Goal: Share content

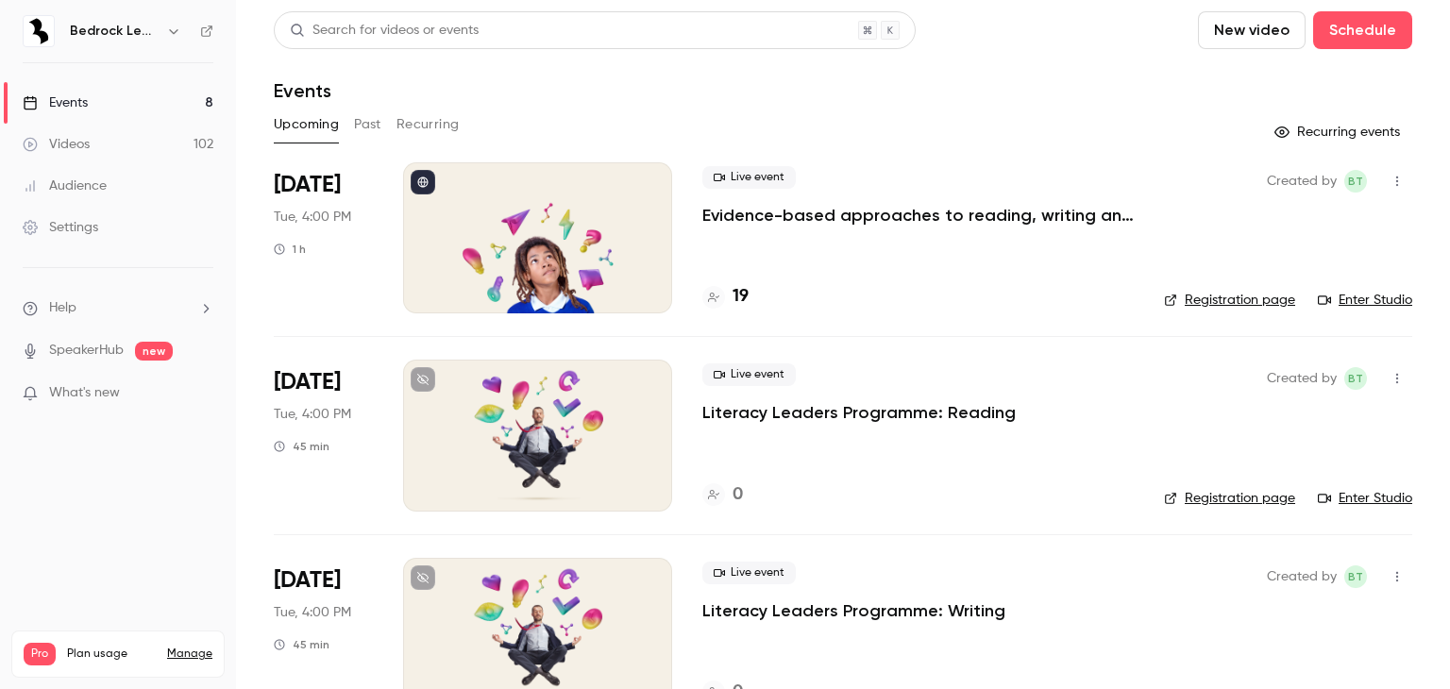
click at [109, 143] on link "Videos 102" at bounding box center [118, 145] width 236 height 42
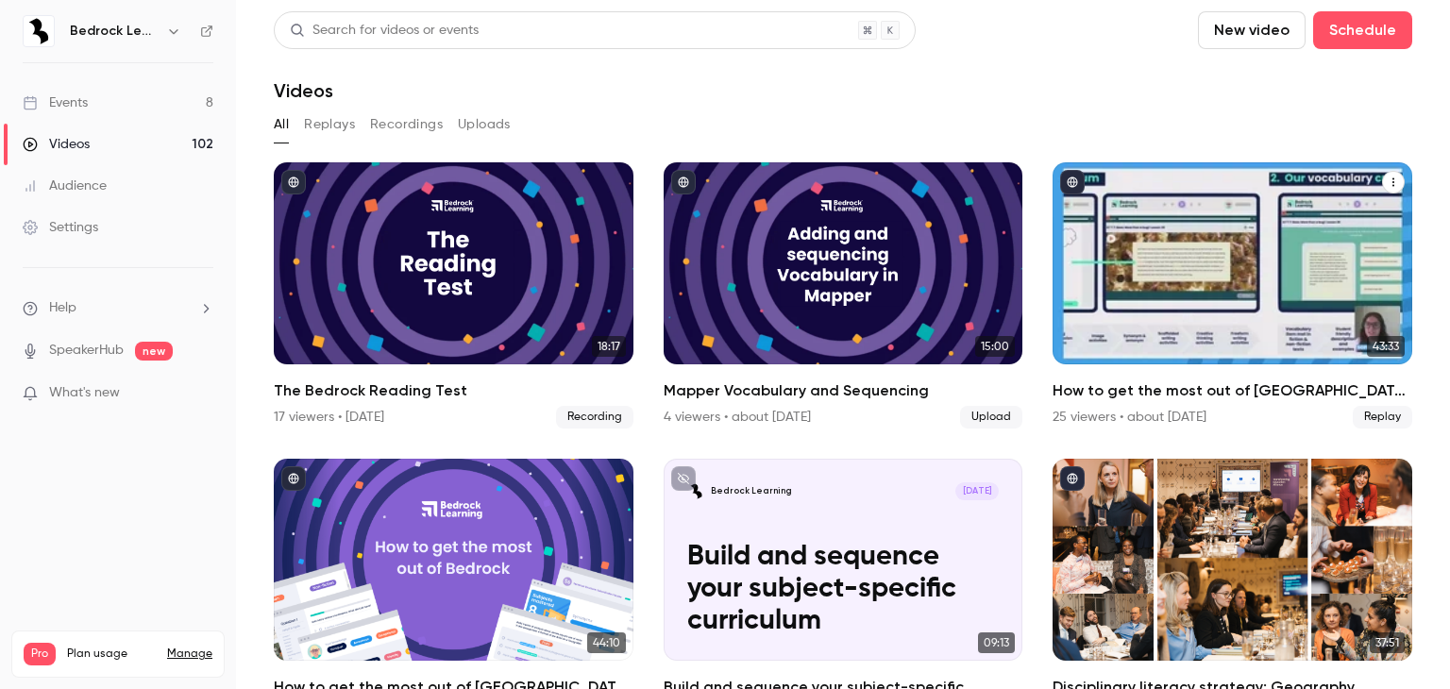
click at [1199, 320] on div "How to get the most out of Bedrock next academic year" at bounding box center [1232, 263] width 360 height 202
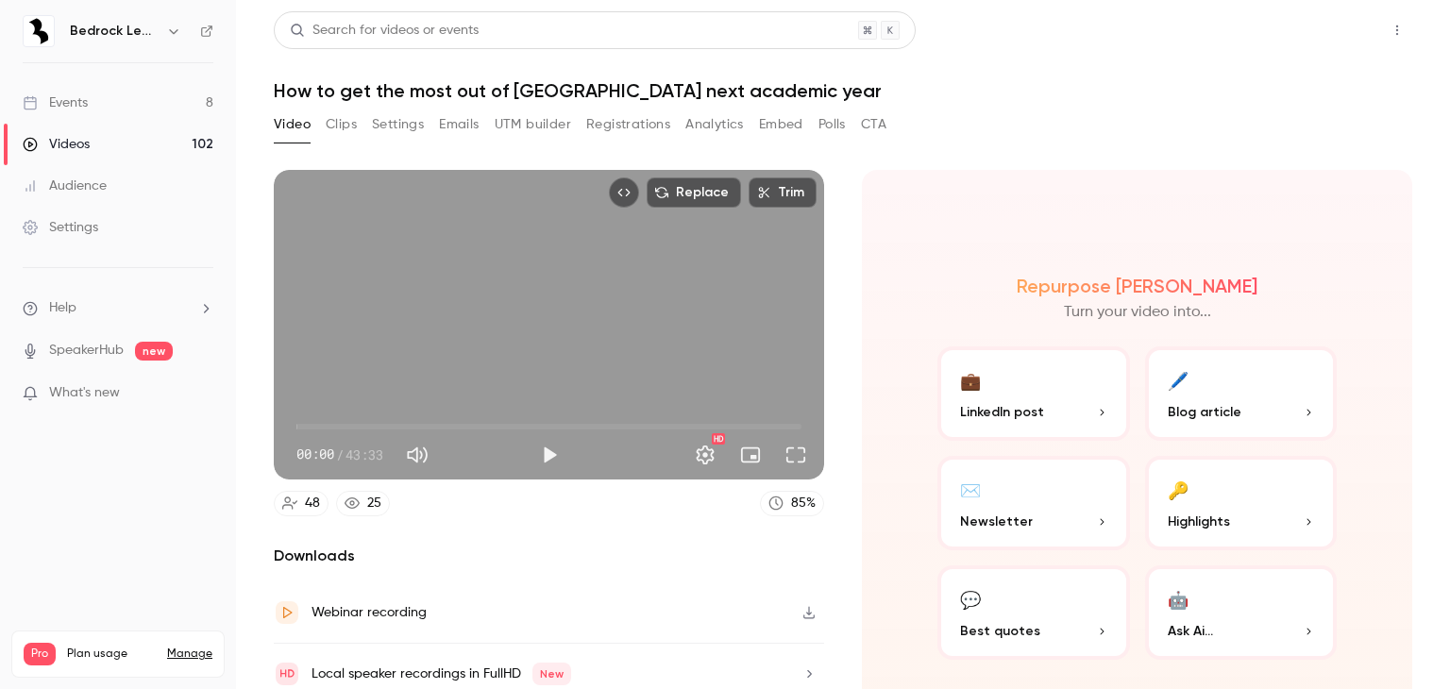
click at [1314, 37] on button "Share" at bounding box center [1329, 30] width 75 height 38
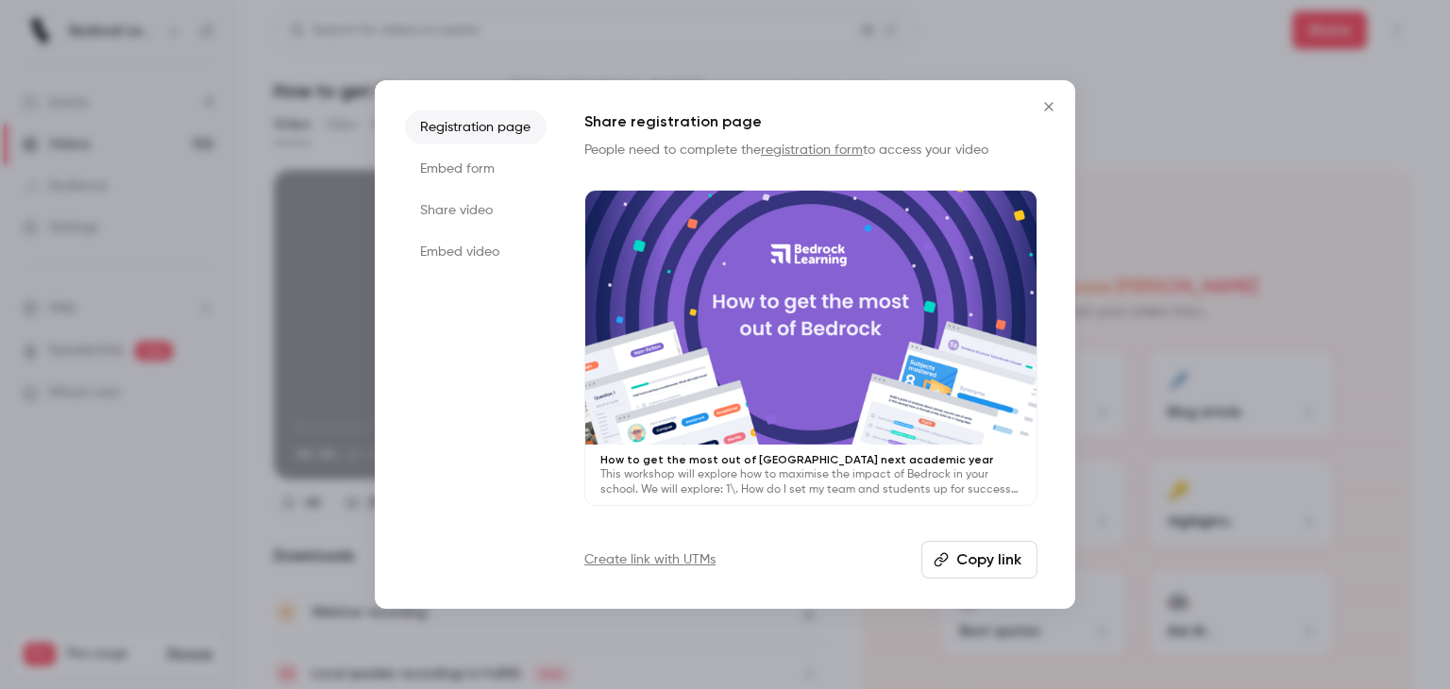
click at [962, 568] on button "Copy link" at bounding box center [979, 560] width 116 height 38
click at [1040, 110] on icon "Close" at bounding box center [1048, 106] width 23 height 15
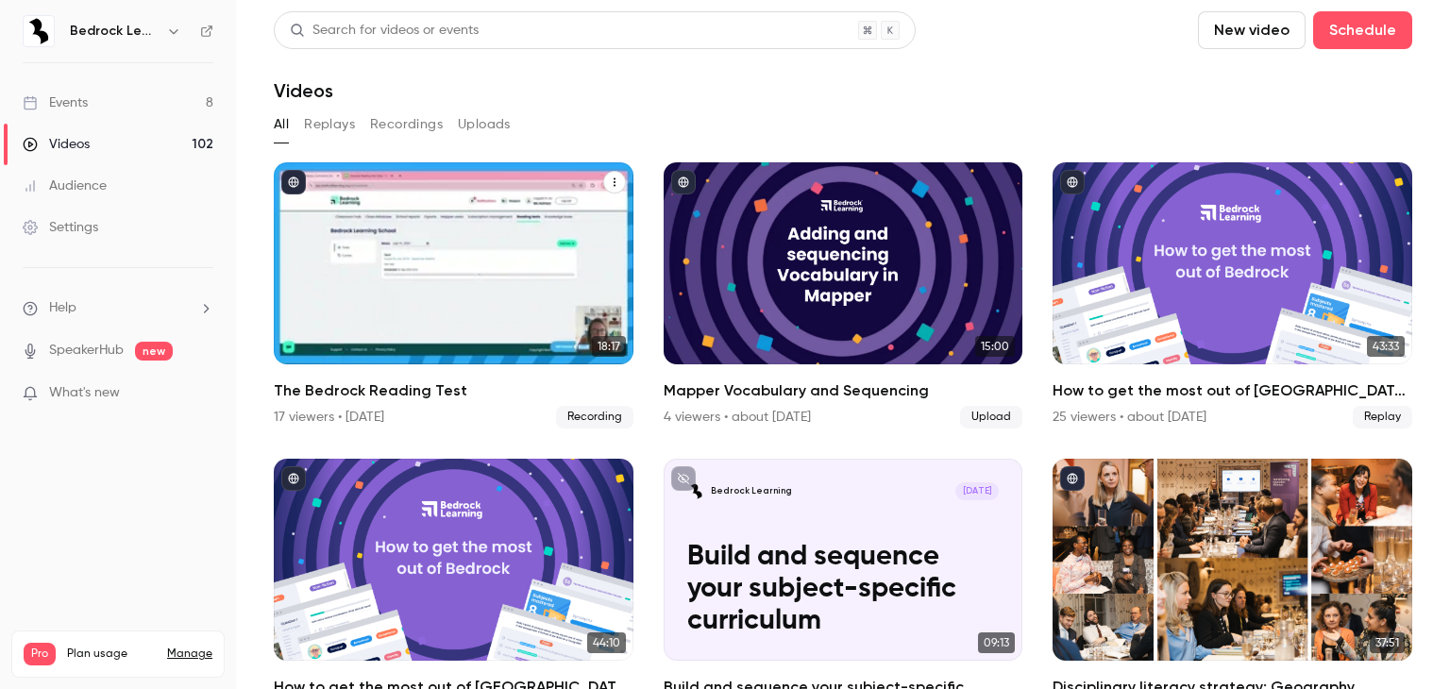
click at [416, 322] on div "The Bedrock Reading Test" at bounding box center [454, 263] width 360 height 202
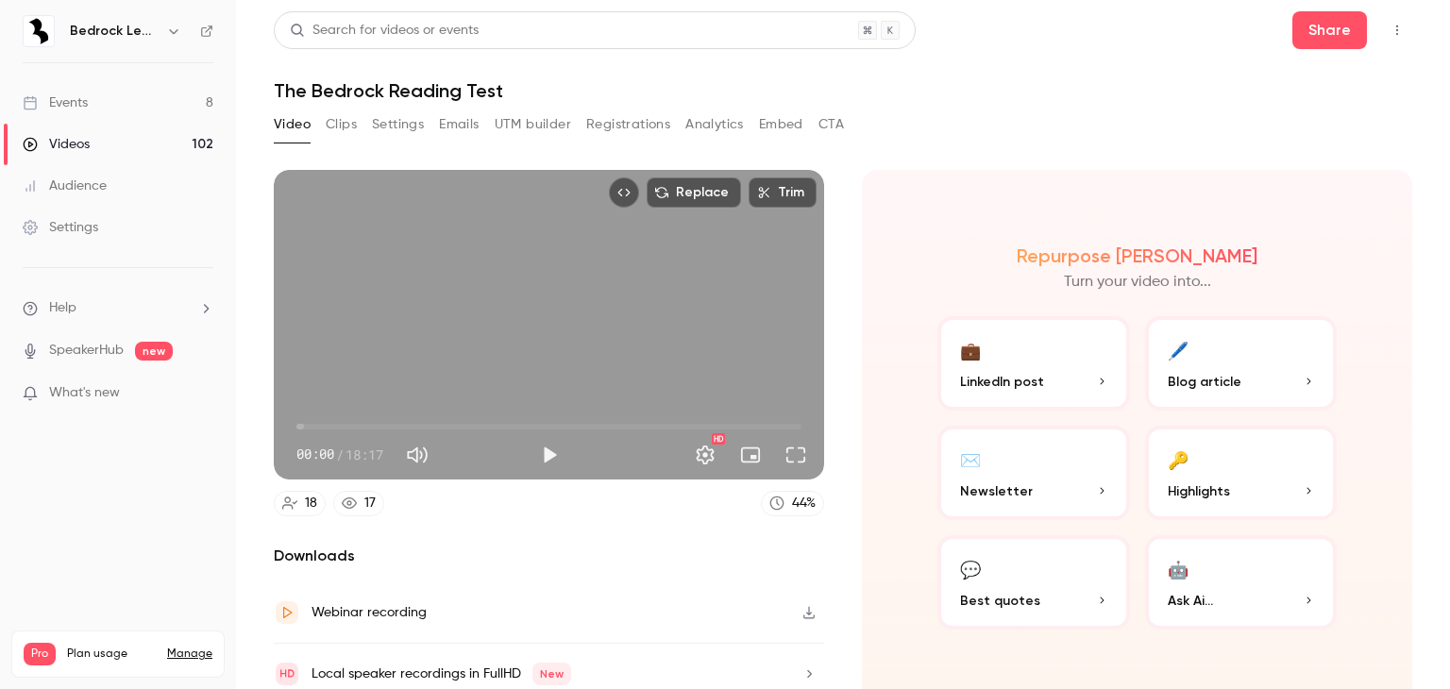
click at [1311, 49] on header "Search for videos or events Share The Bedrock Reading Test" at bounding box center [843, 56] width 1138 height 91
click at [1324, 37] on button "Share" at bounding box center [1329, 30] width 75 height 38
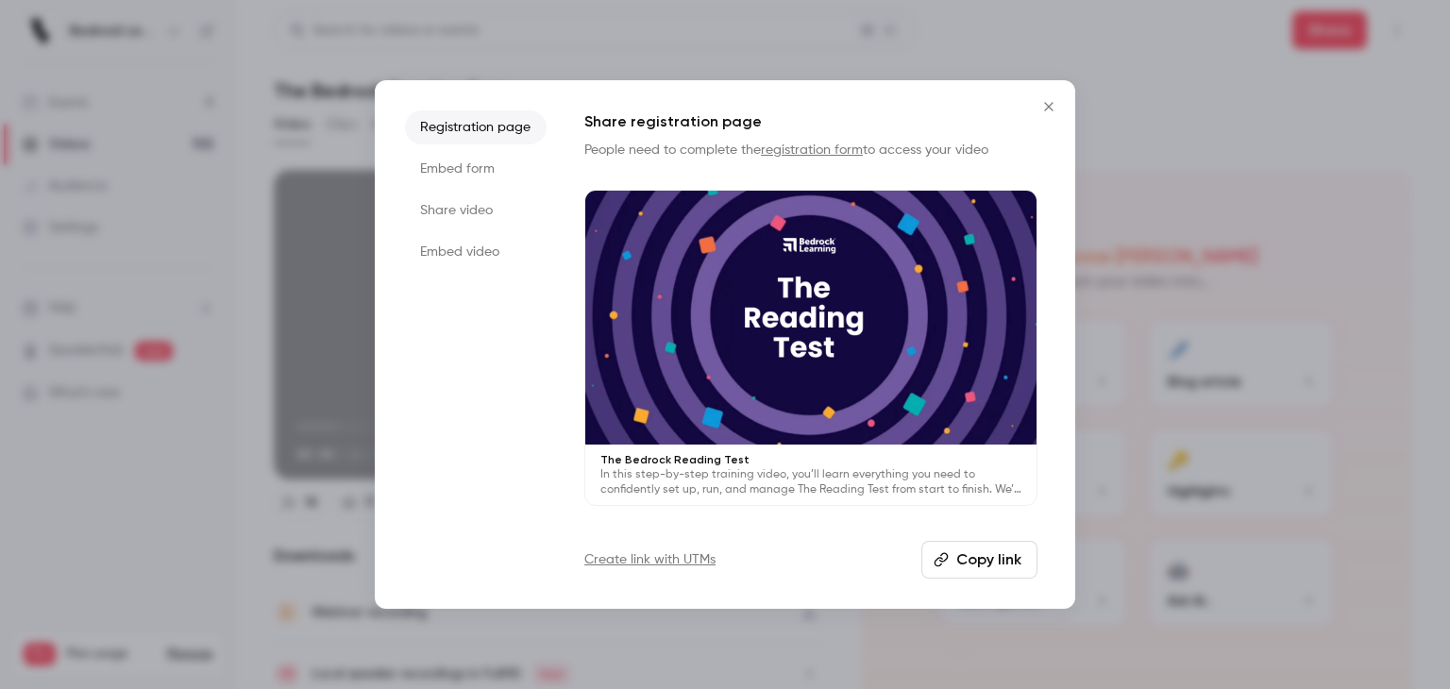
click at [935, 556] on icon "button" at bounding box center [940, 559] width 15 height 15
drag, startPoint x: 882, startPoint y: 639, endPoint x: 876, endPoint y: 685, distance: 46.7
click at [882, 639] on div at bounding box center [725, 344] width 1450 height 689
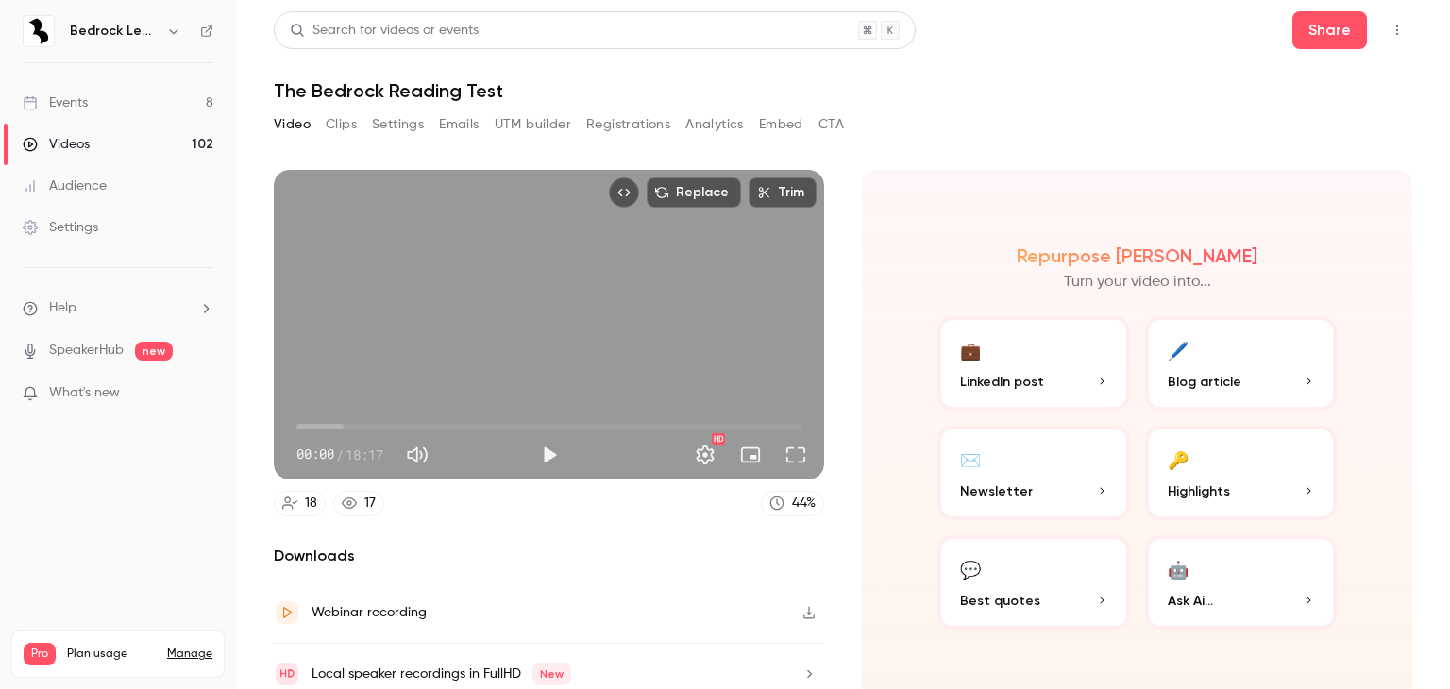
drag, startPoint x: 1331, startPoint y: 207, endPoint x: 1413, endPoint y: 207, distance: 82.1
click at [1331, 207] on div "Repurpose Ai Turn your video into... 💼 LinkedIn post 🖊️ Blog article ✉️ Newslet…" at bounding box center [1137, 437] width 550 height 534
drag, startPoint x: 1350, startPoint y: 139, endPoint x: 887, endPoint y: 125, distance: 462.7
click at [1350, 139] on div "Video Clips Settings Emails UTM builder Registrations Analytics Embed CTA" at bounding box center [843, 128] width 1138 height 38
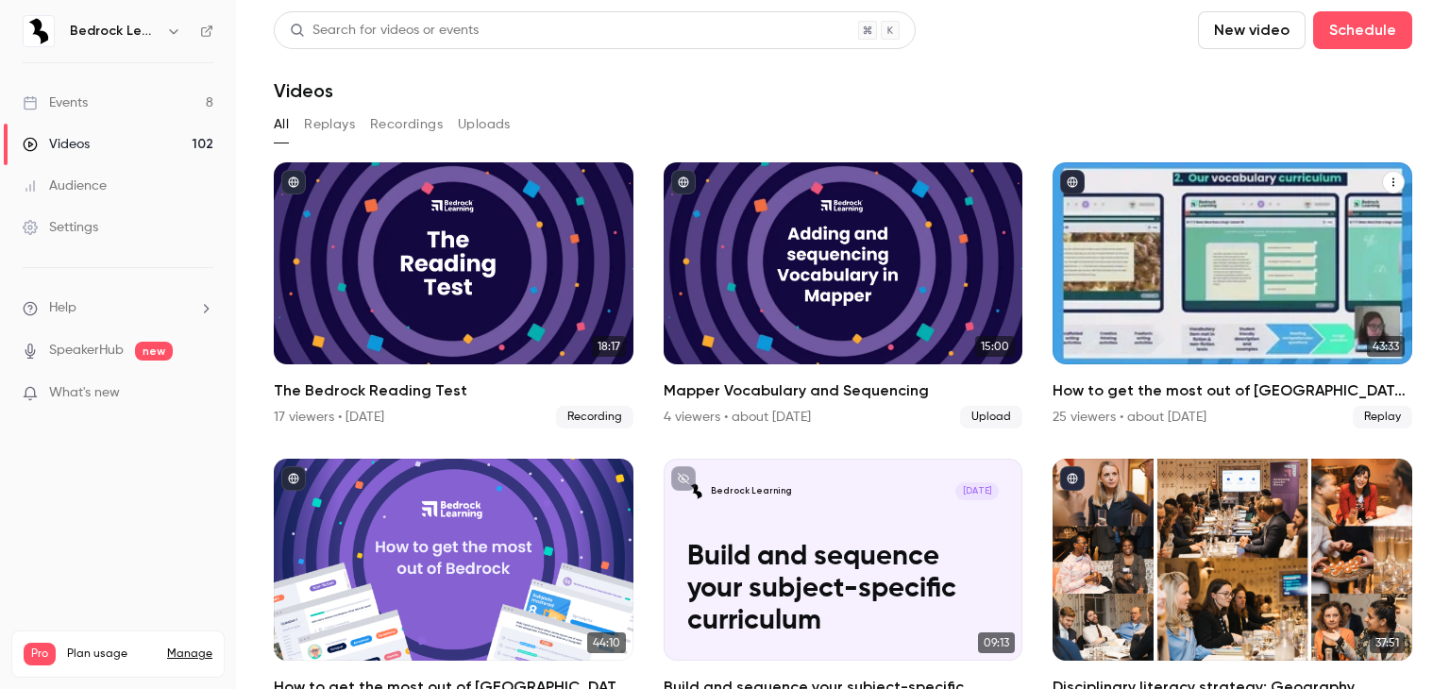
click at [1225, 326] on div "How to get the most out of Bedrock next academic year" at bounding box center [1232, 263] width 360 height 202
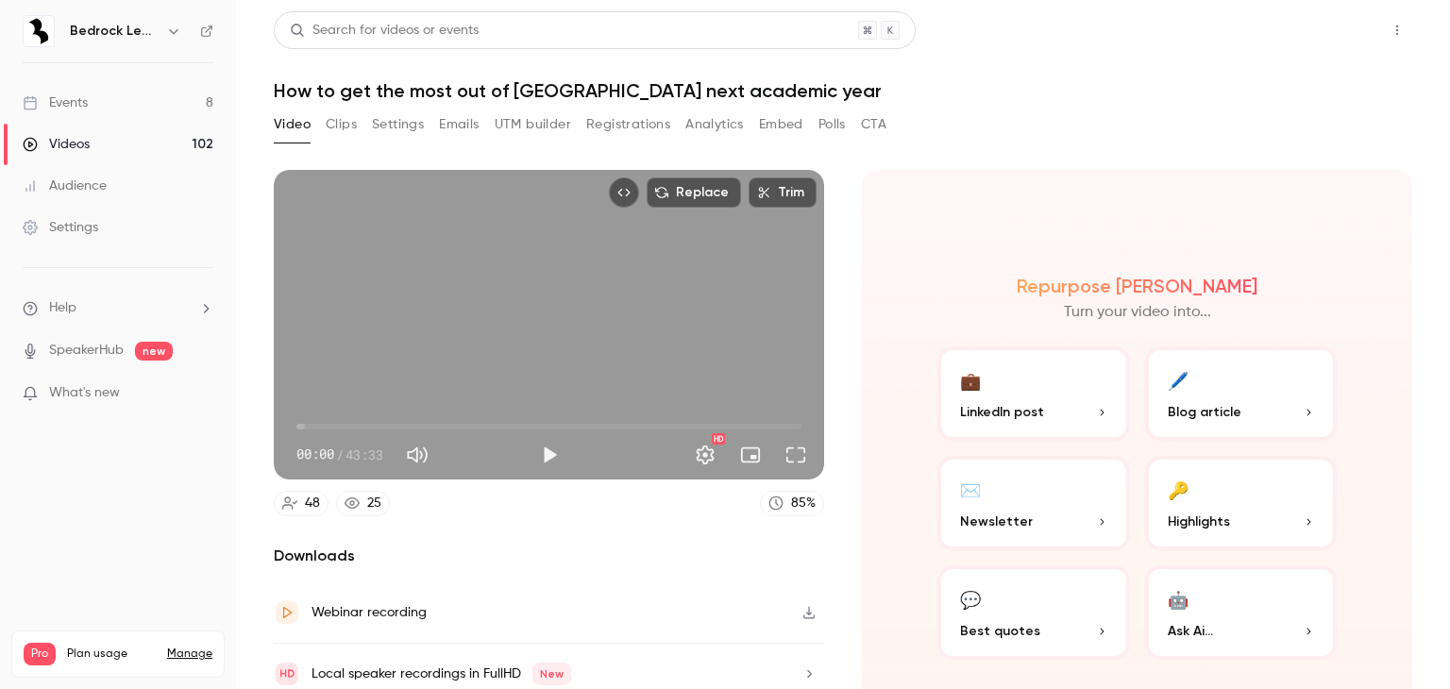
click at [1334, 42] on button "Share" at bounding box center [1329, 30] width 75 height 38
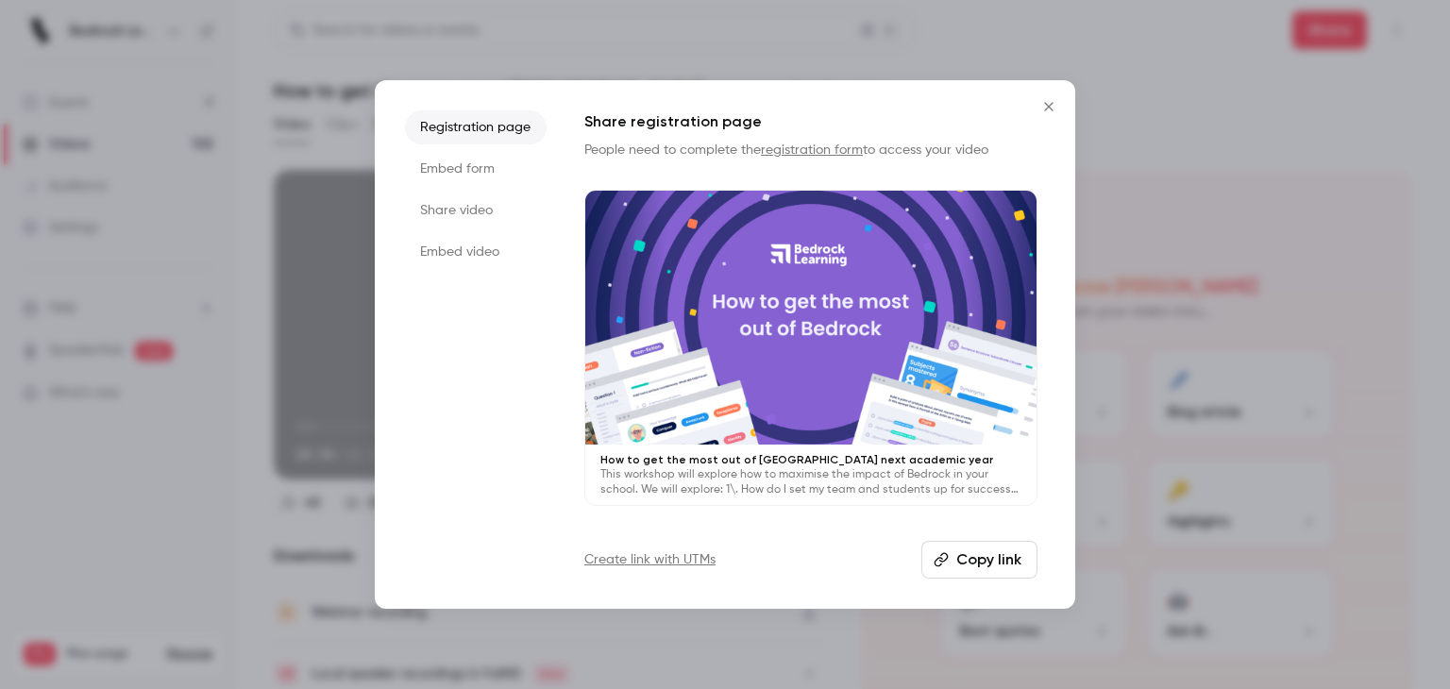
click at [1028, 545] on button "Copy link" at bounding box center [979, 560] width 116 height 38
click at [1015, 560] on button "Copied!" at bounding box center [983, 560] width 109 height 38
click at [1004, 558] on button "Copy link" at bounding box center [979, 560] width 116 height 38
click at [1054, 107] on icon "Close" at bounding box center [1048, 106] width 23 height 15
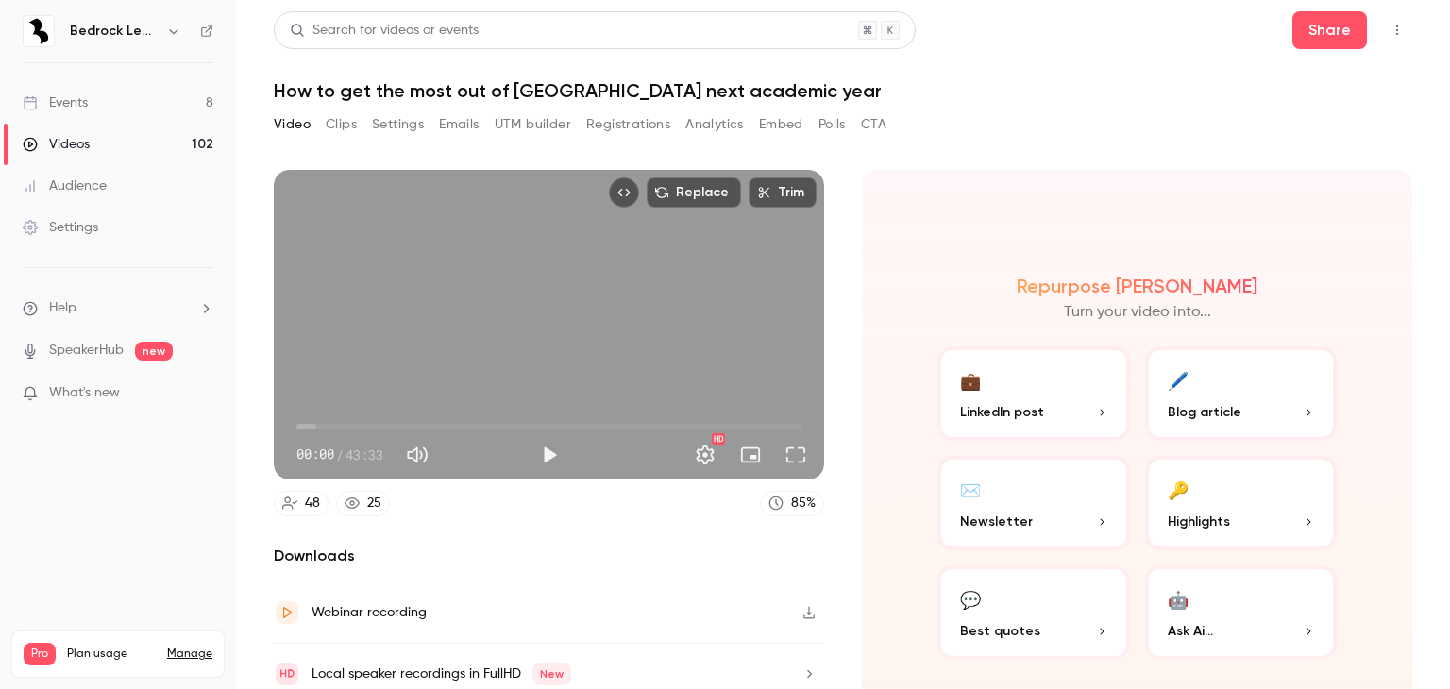
drag, startPoint x: 303, startPoint y: 138, endPoint x: 338, endPoint y: 172, distance: 48.7
click at [303, 135] on button "Video" at bounding box center [292, 124] width 37 height 30
drag, startPoint x: 1036, startPoint y: 193, endPoint x: 1010, endPoint y: 176, distance: 31.9
click at [1036, 193] on div "Repurpose Ai Turn your video into... 💼 LinkedIn post 🖊️ Blog article ✉️ Newslet…" at bounding box center [1137, 468] width 550 height 596
